Goal: Task Accomplishment & Management: Use online tool/utility

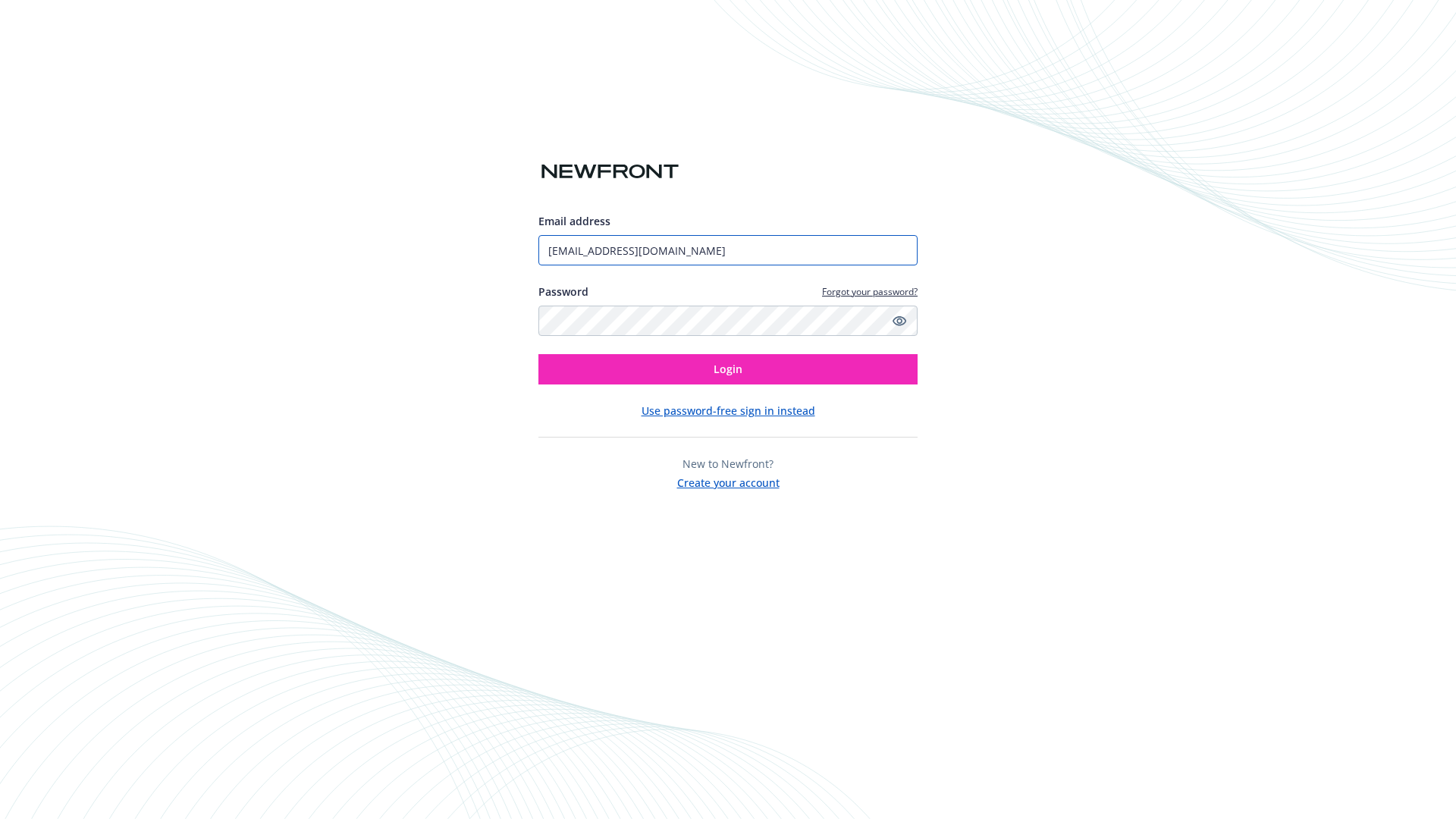
type input "[EMAIL_ADDRESS][DOMAIN_NAME]"
click at [728, 369] on span "Login" at bounding box center [728, 369] width 29 height 15
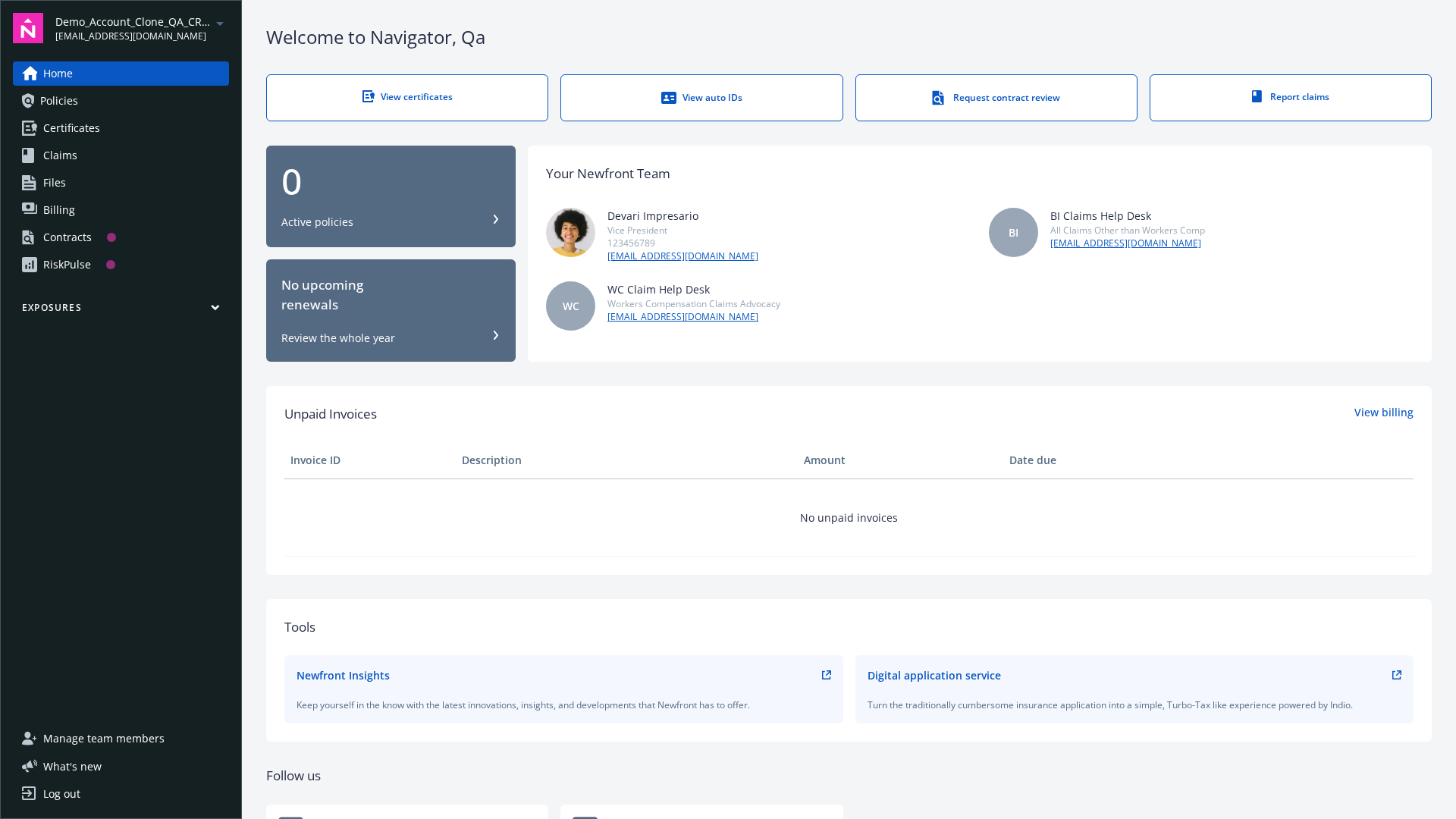
click at [142, 28] on span "Demo_Account_Clone_QA_CR_Tests_Prospect" at bounding box center [134, 21] width 156 height 16
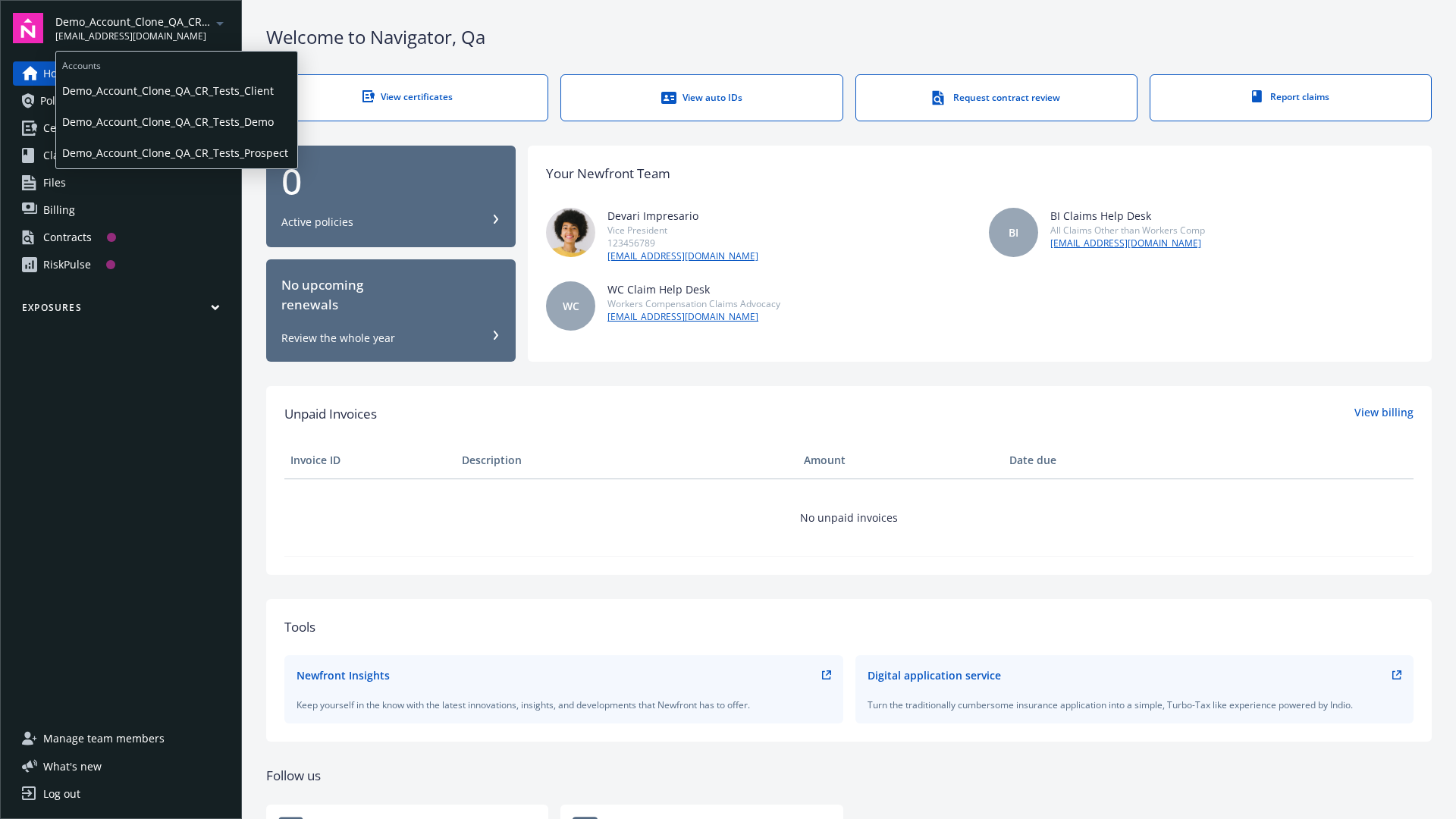
click at [175, 90] on span "Demo_Account_Clone_QA_CR_Tests_Client" at bounding box center [176, 91] width 229 height 32
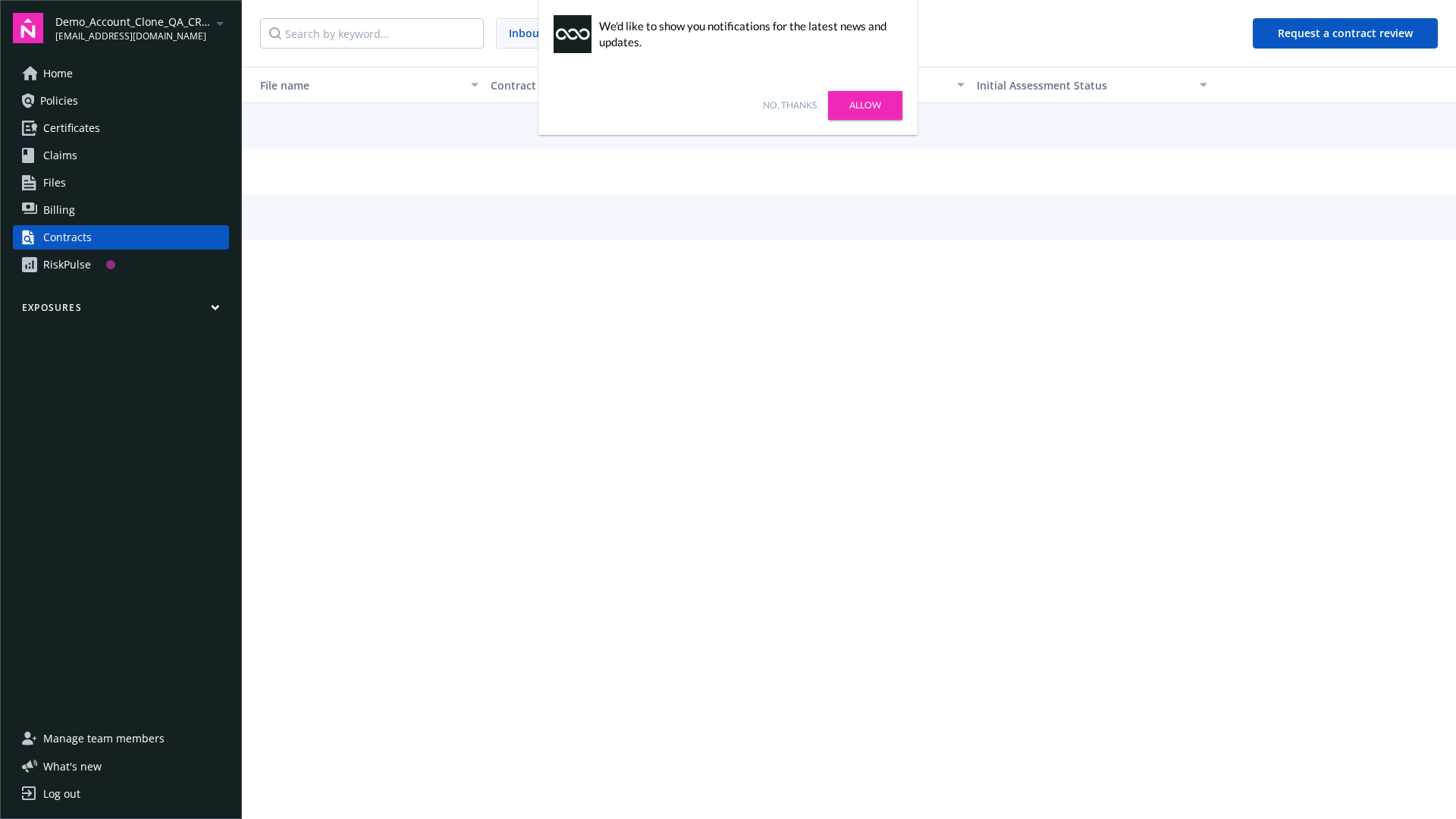
click at [789, 106] on link "No, thanks" at bounding box center [790, 105] width 54 height 14
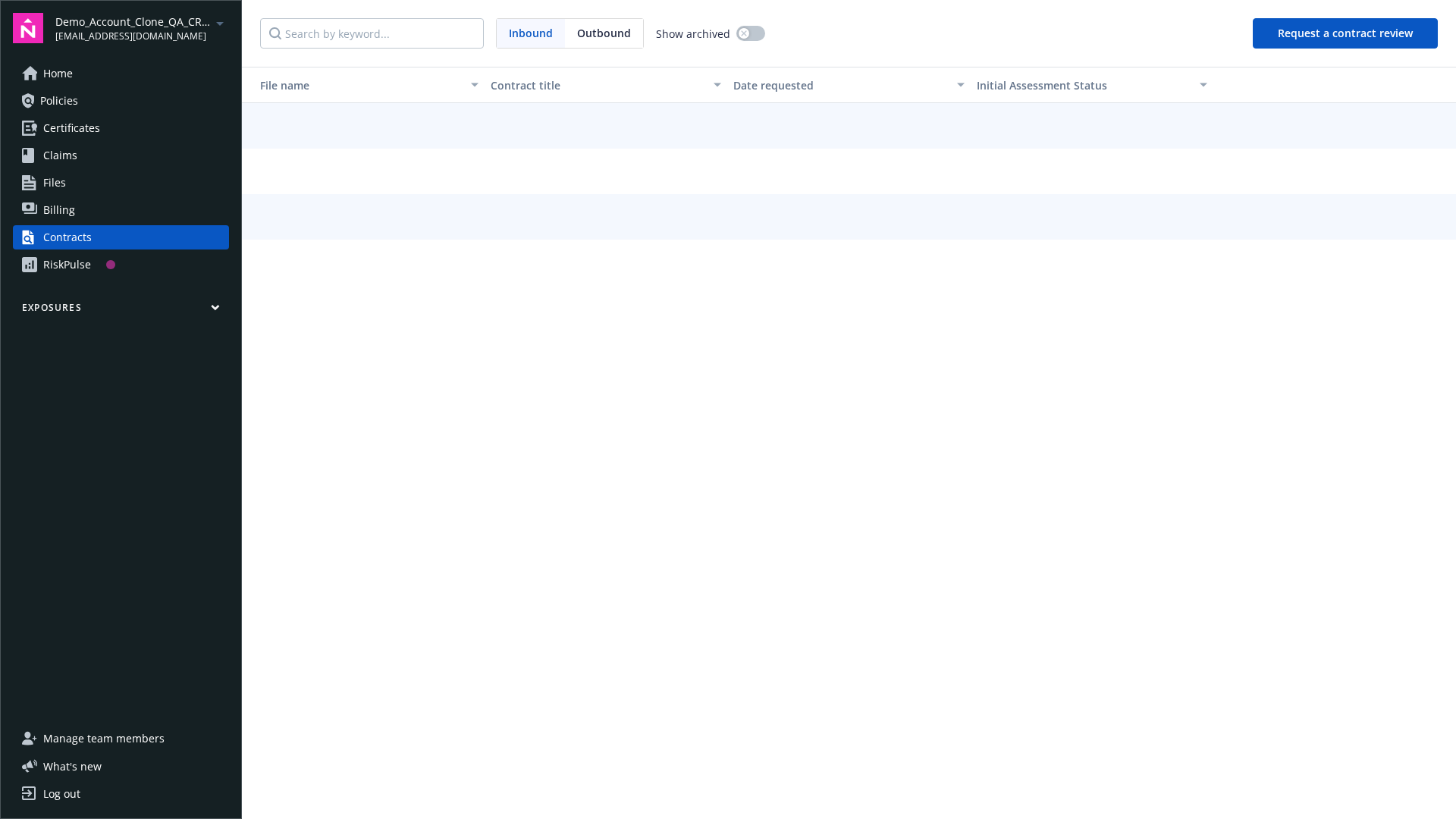
click at [1347, 33] on button "Request a contract review" at bounding box center [1346, 33] width 185 height 31
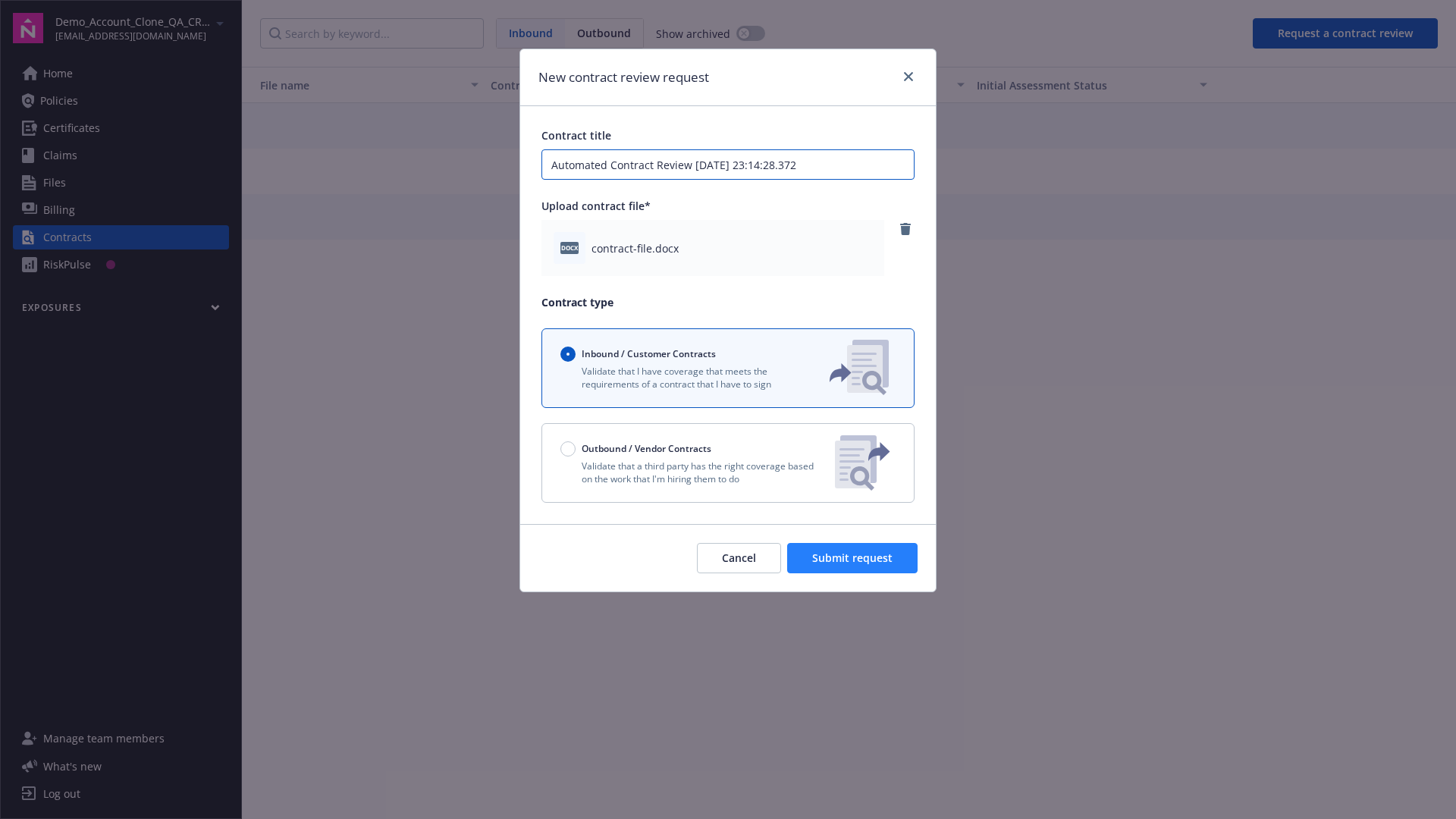
type input "Automated Contract Review [DATE] 23:14:28.372"
click at [853, 558] on span "Submit request" at bounding box center [852, 558] width 81 height 15
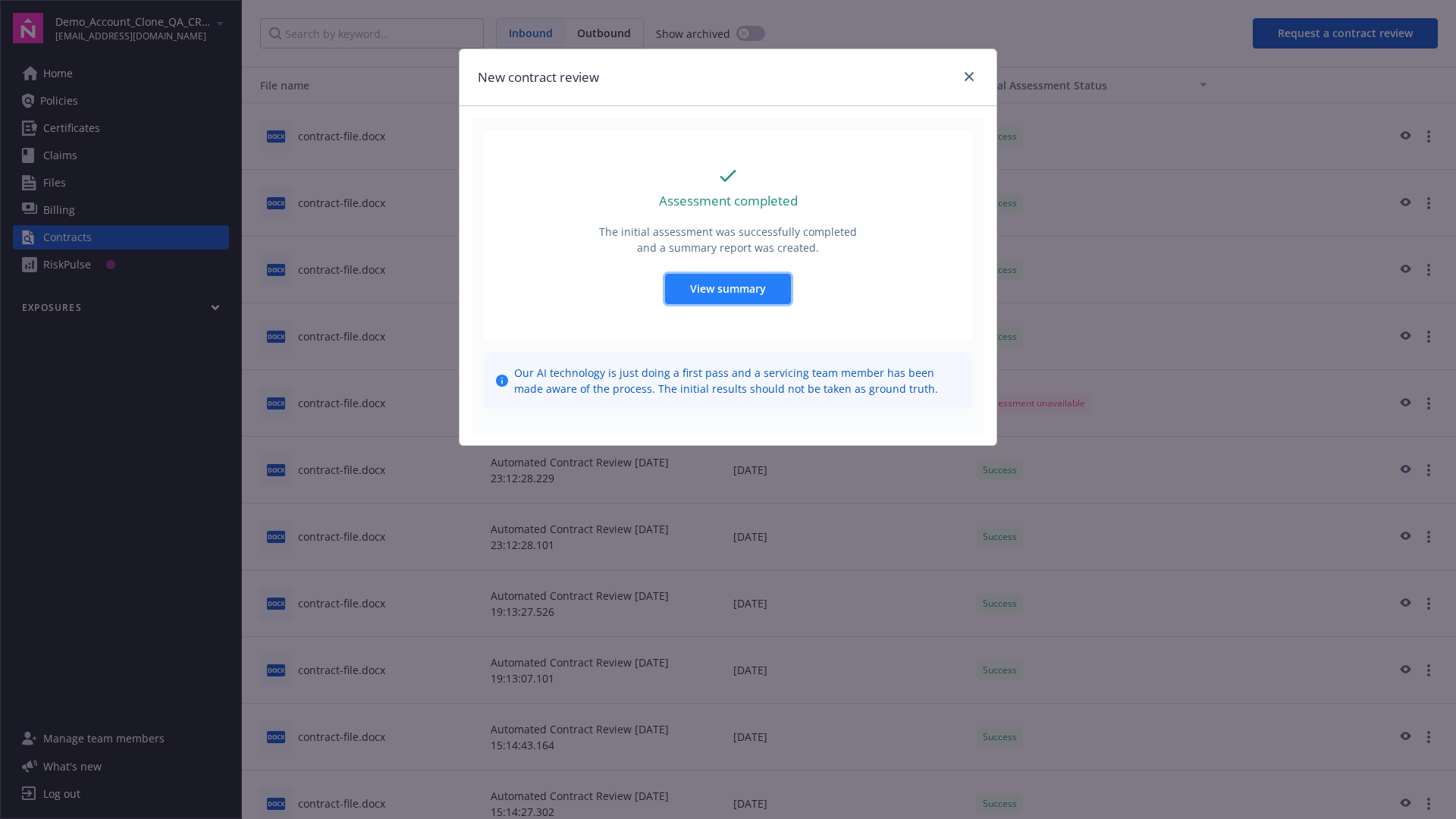
click at [727, 288] on span "View summary" at bounding box center [728, 288] width 76 height 15
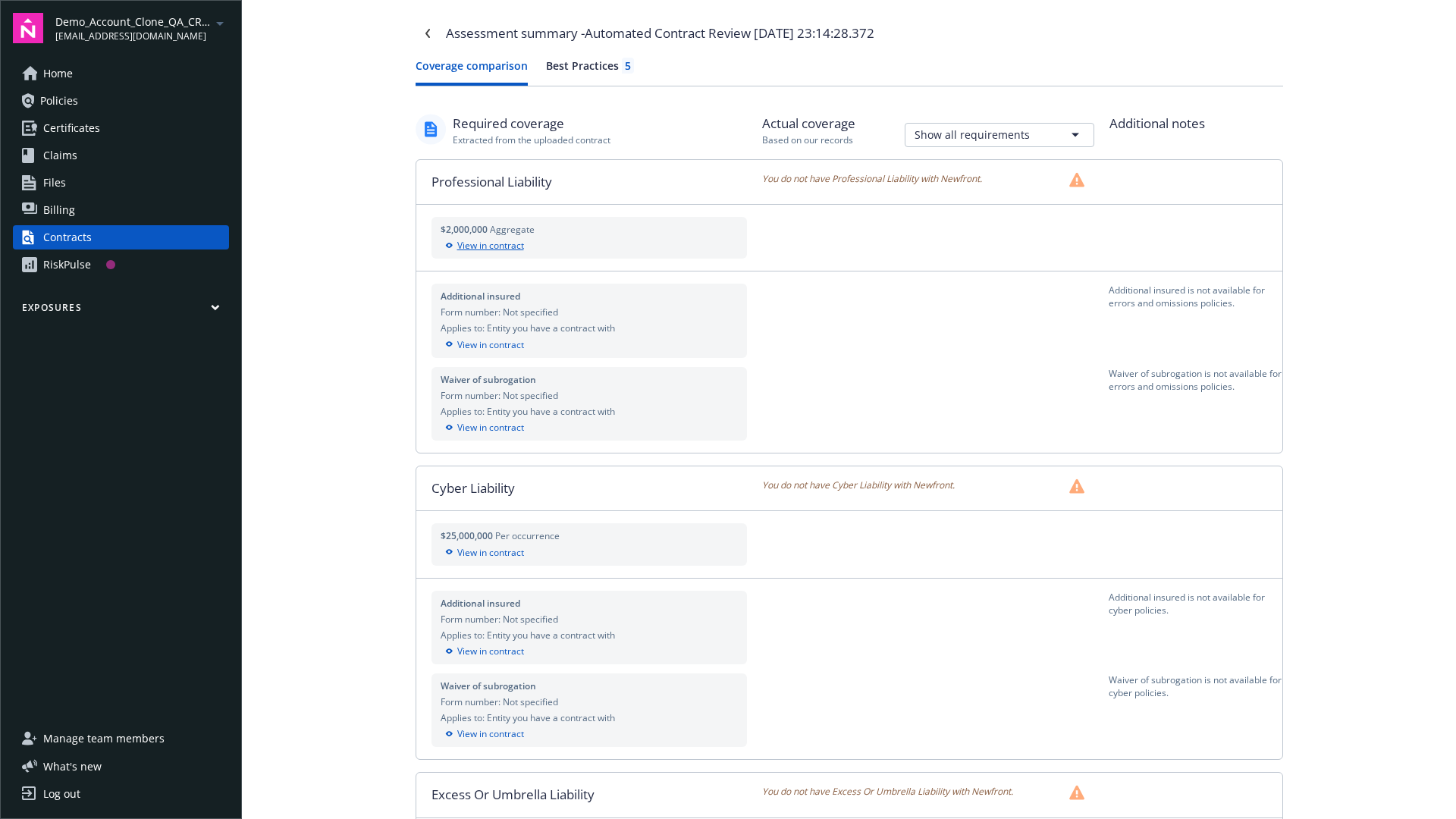
click at [589, 246] on div "View in contract" at bounding box center [589, 246] width 298 height 14
